Goal: Browse casually

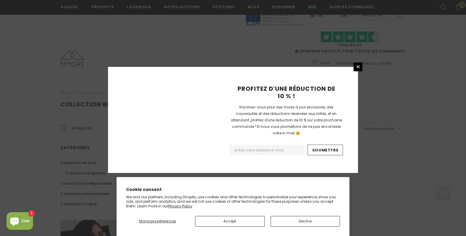
scroll to position [383, 0]
